Goal: Obtain resource: Download file/media

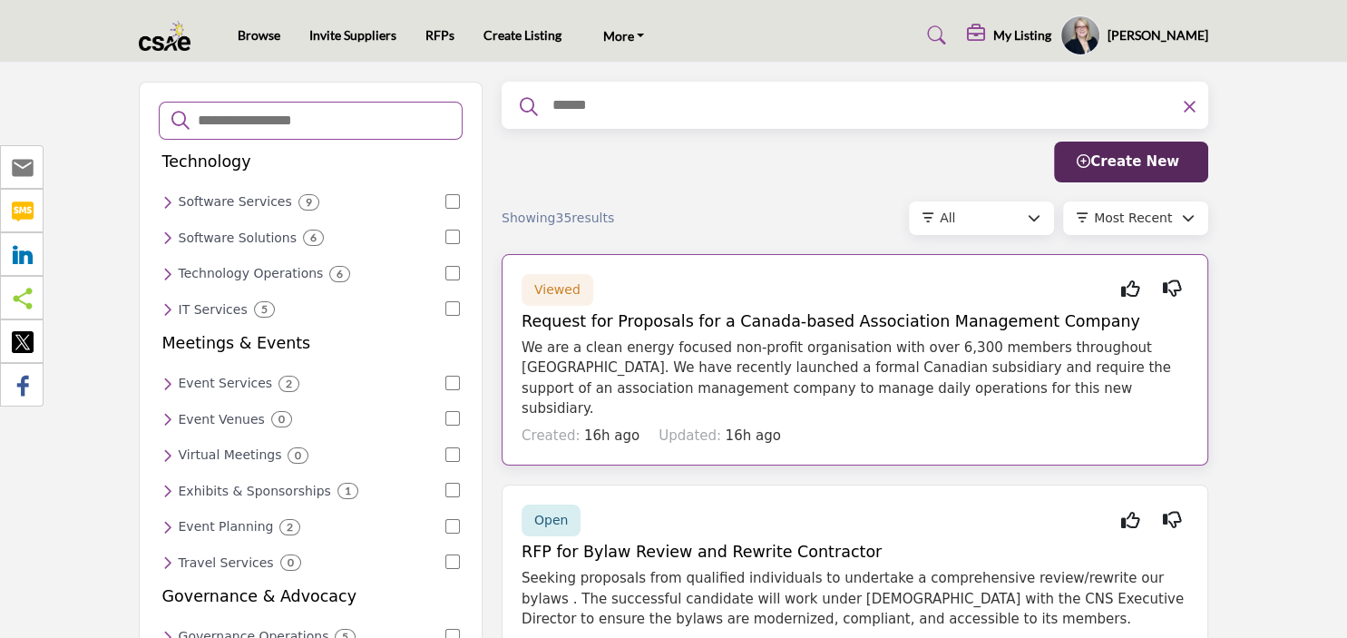
click at [553, 291] on span "Viewed" at bounding box center [557, 289] width 46 height 15
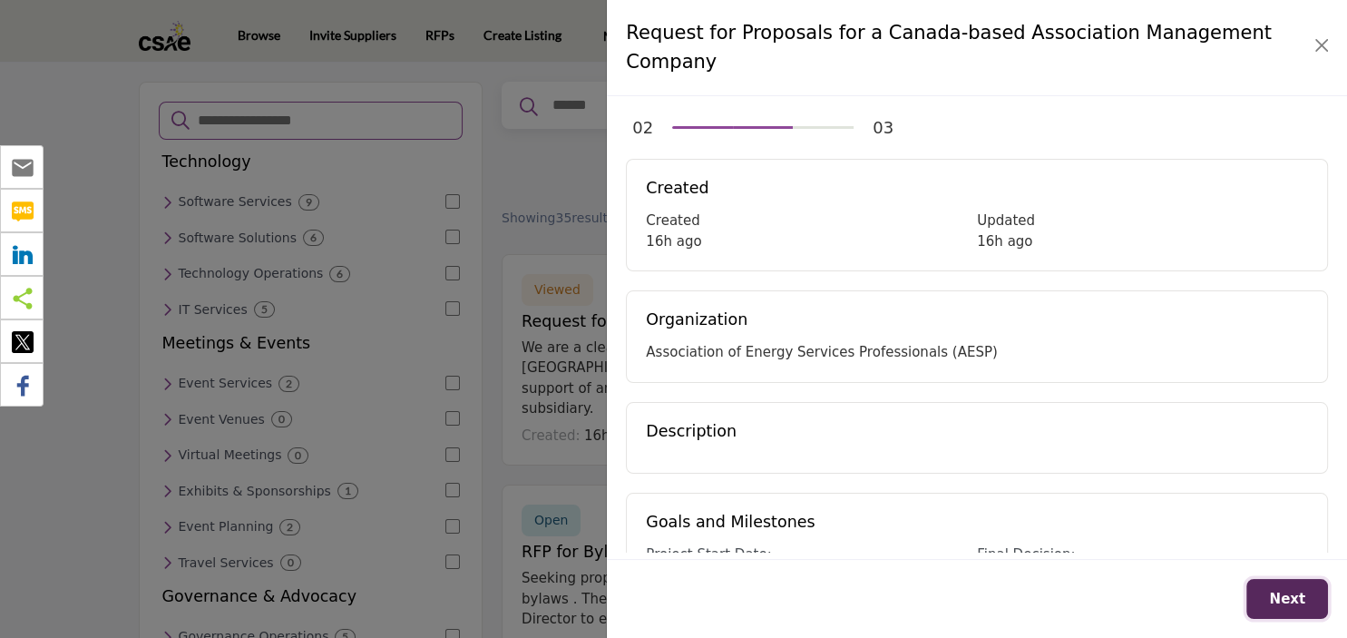
click at [1290, 597] on span "Next" at bounding box center [1287, 599] width 36 height 16
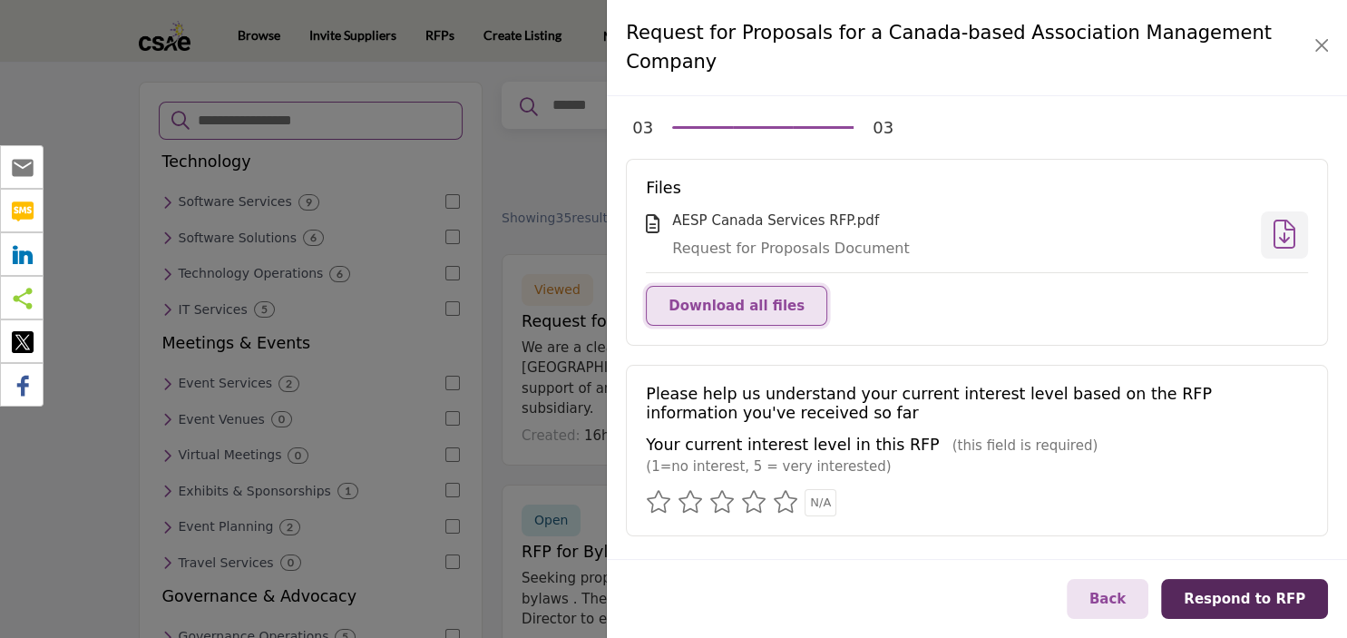
click at [774, 298] on span "Download all files" at bounding box center [737, 306] width 136 height 16
click at [1277, 233] on icon at bounding box center [1285, 233] width 22 height 1
click at [1323, 36] on button "Close" at bounding box center [1321, 45] width 25 height 25
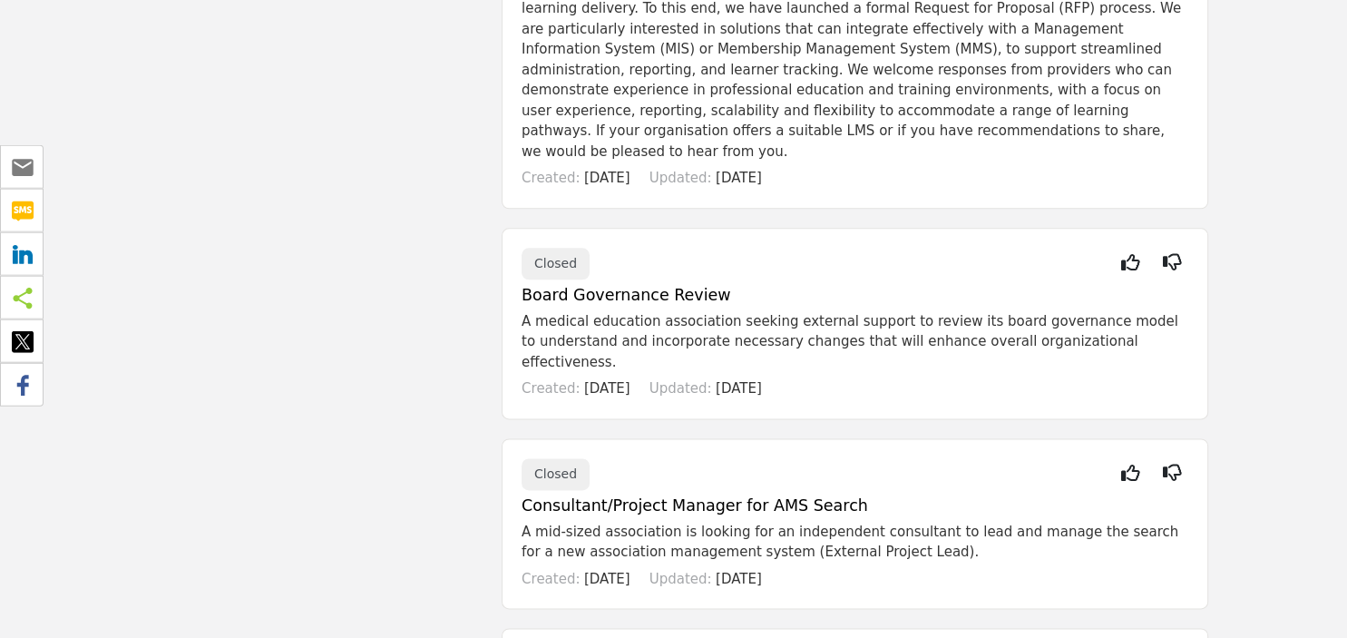
scroll to position [2299, 0]
